Goal: Task Accomplishment & Management: Manage account settings

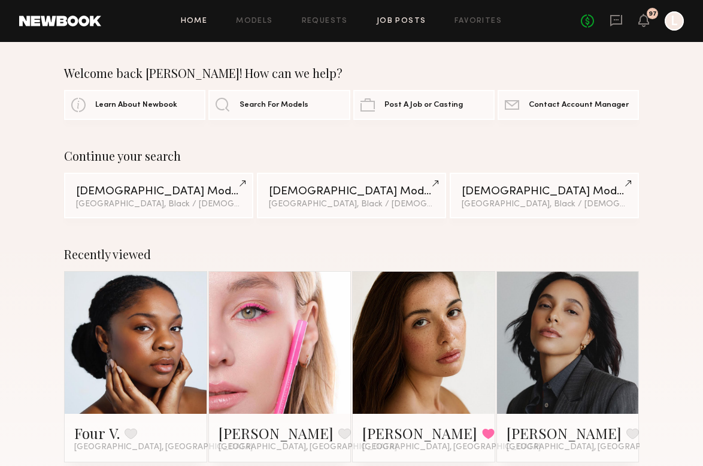
click at [400, 23] on link "Job Posts" at bounding box center [402, 21] width 50 height 8
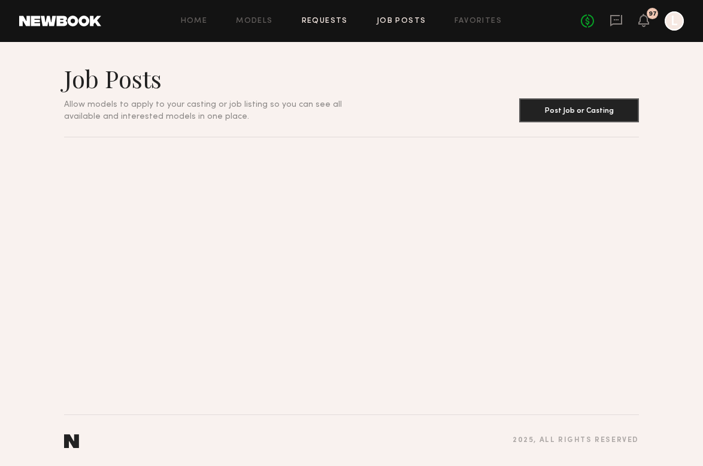
click at [313, 22] on link "Requests" at bounding box center [325, 21] width 46 height 8
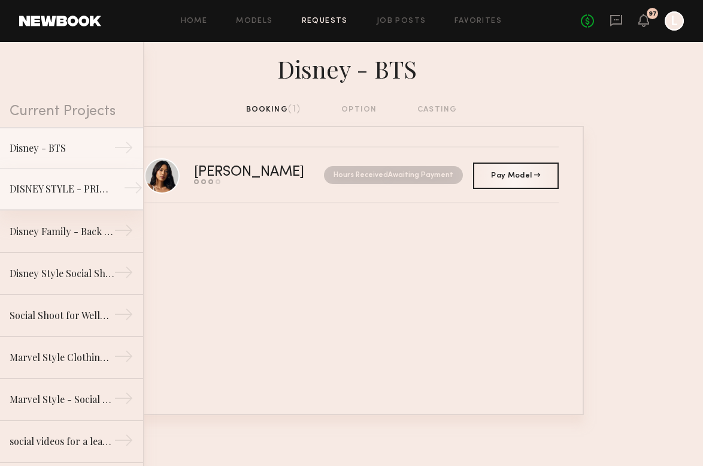
click at [95, 186] on div "DISNEY STYLE - PRINCESS" at bounding box center [62, 189] width 104 height 14
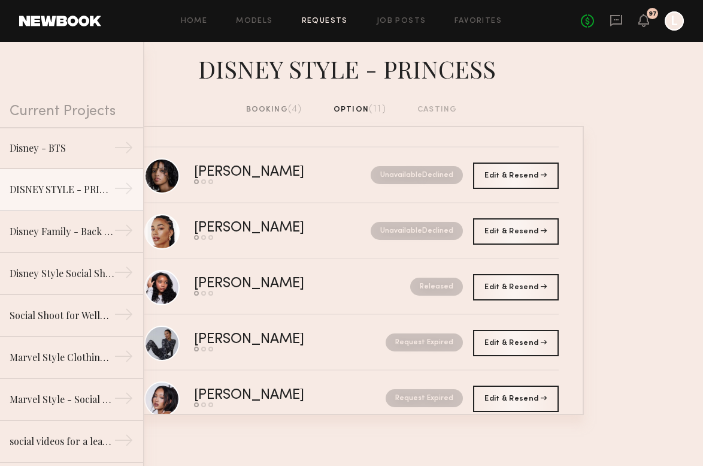
click at [283, 105] on div "booking (4)" at bounding box center [274, 109] width 56 height 13
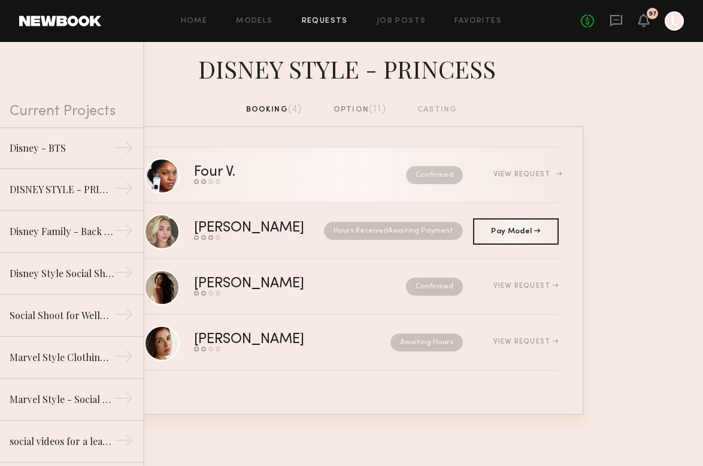
click at [273, 186] on link "Four V. Send request Model response Review hours worked Pay model Confirmed Vie…" at bounding box center [351, 175] width 415 height 56
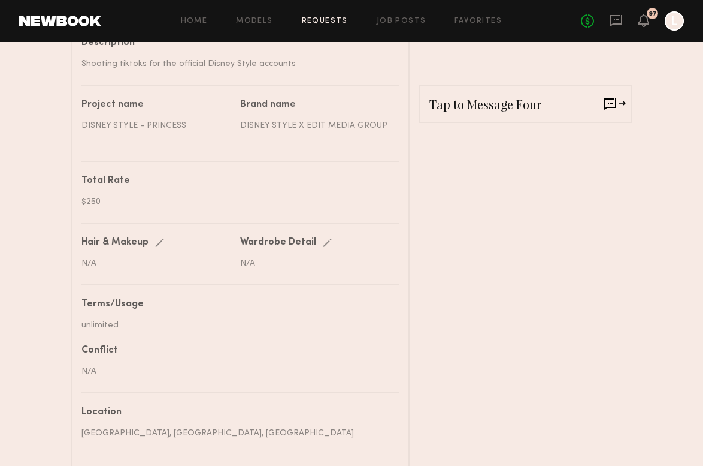
scroll to position [457, 0]
click at [617, 17] on icon at bounding box center [616, 20] width 13 height 13
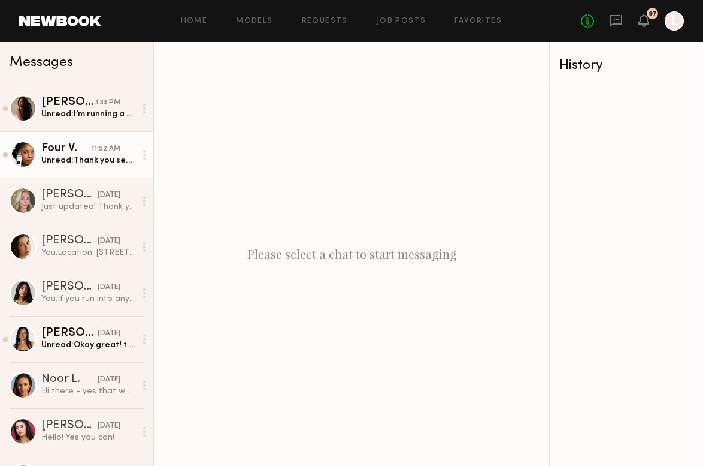
click at [90, 160] on div "Unread: Thank you see you soon !" at bounding box center [88, 160] width 94 height 11
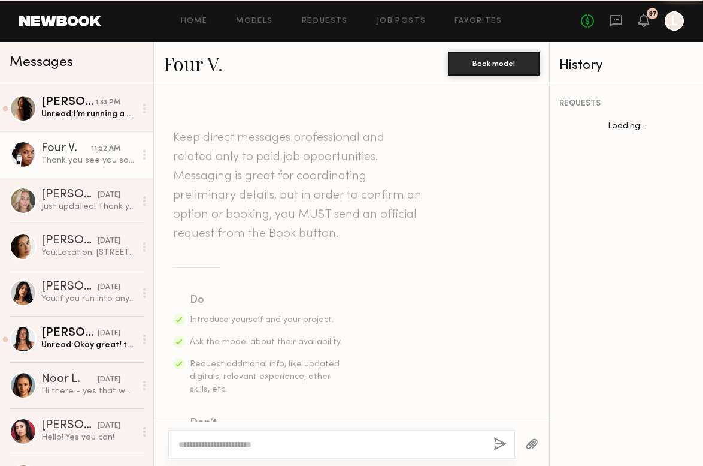
scroll to position [1183, 0]
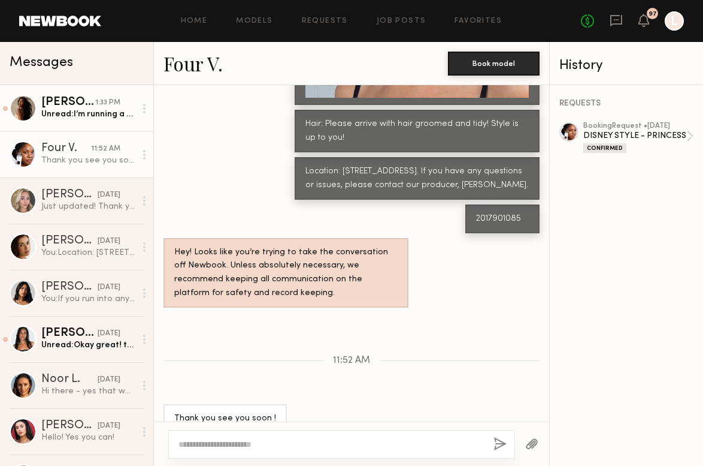
click at [78, 113] on div "Unread: I’m running a bit late. I’ll be there in 13 min" at bounding box center [88, 113] width 94 height 11
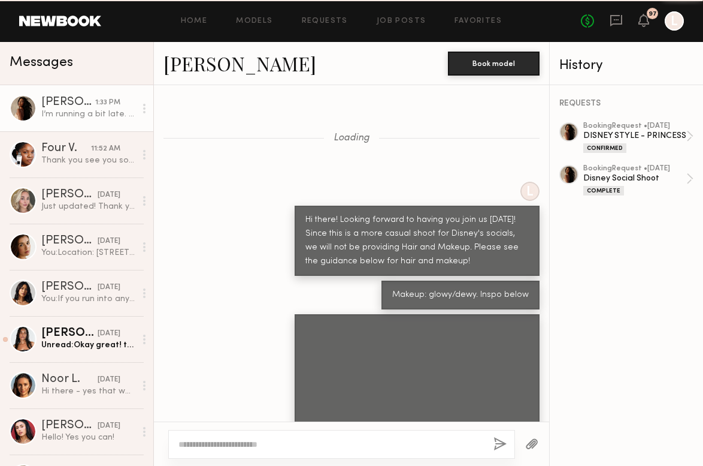
scroll to position [657, 0]
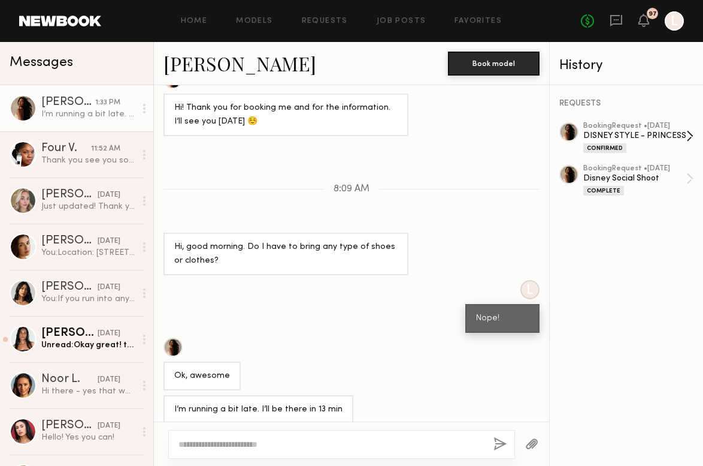
click at [679, 147] on div "Confirmed" at bounding box center [635, 148] width 103 height 10
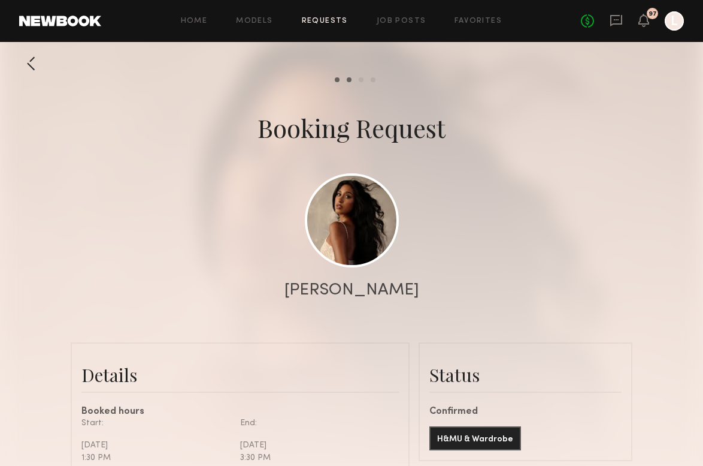
scroll to position [2, 0]
